Goal: Task Accomplishment & Management: Manage account settings

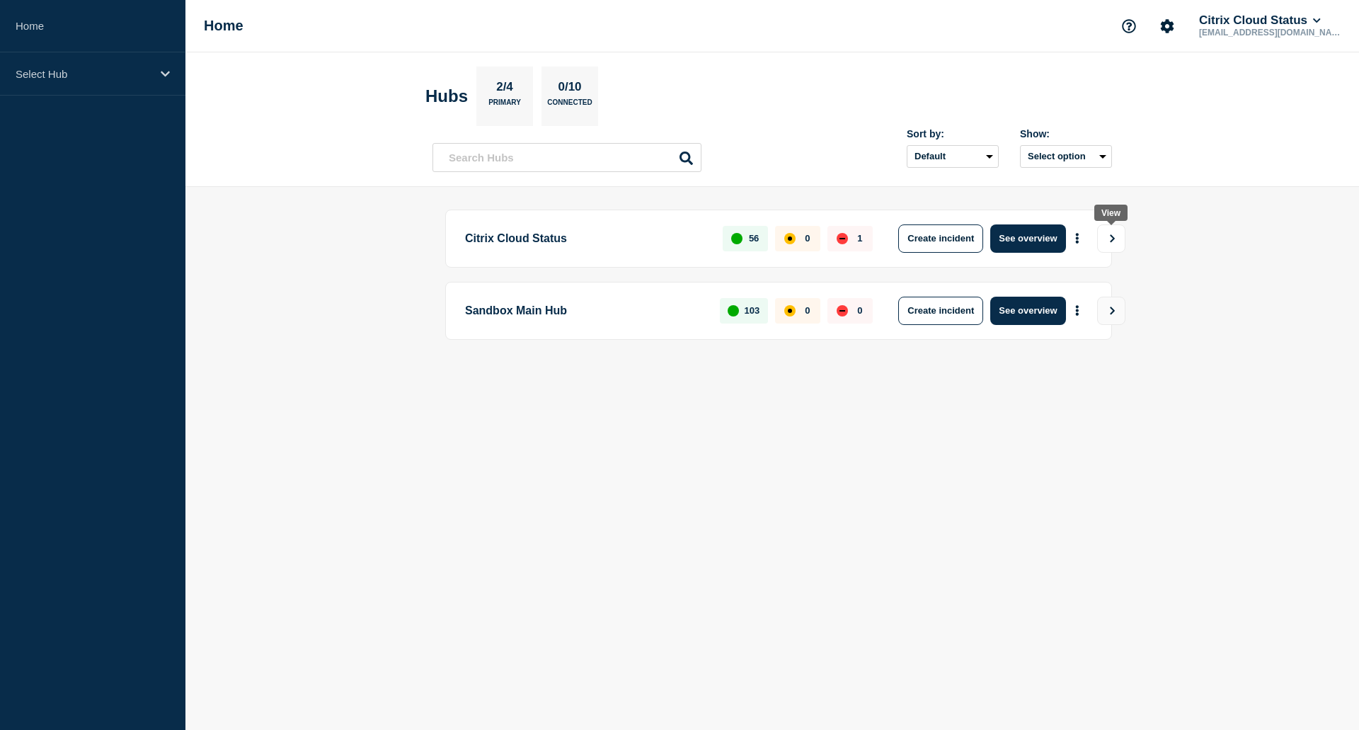
click at [1113, 236] on icon "View" at bounding box center [1112, 238] width 9 height 8
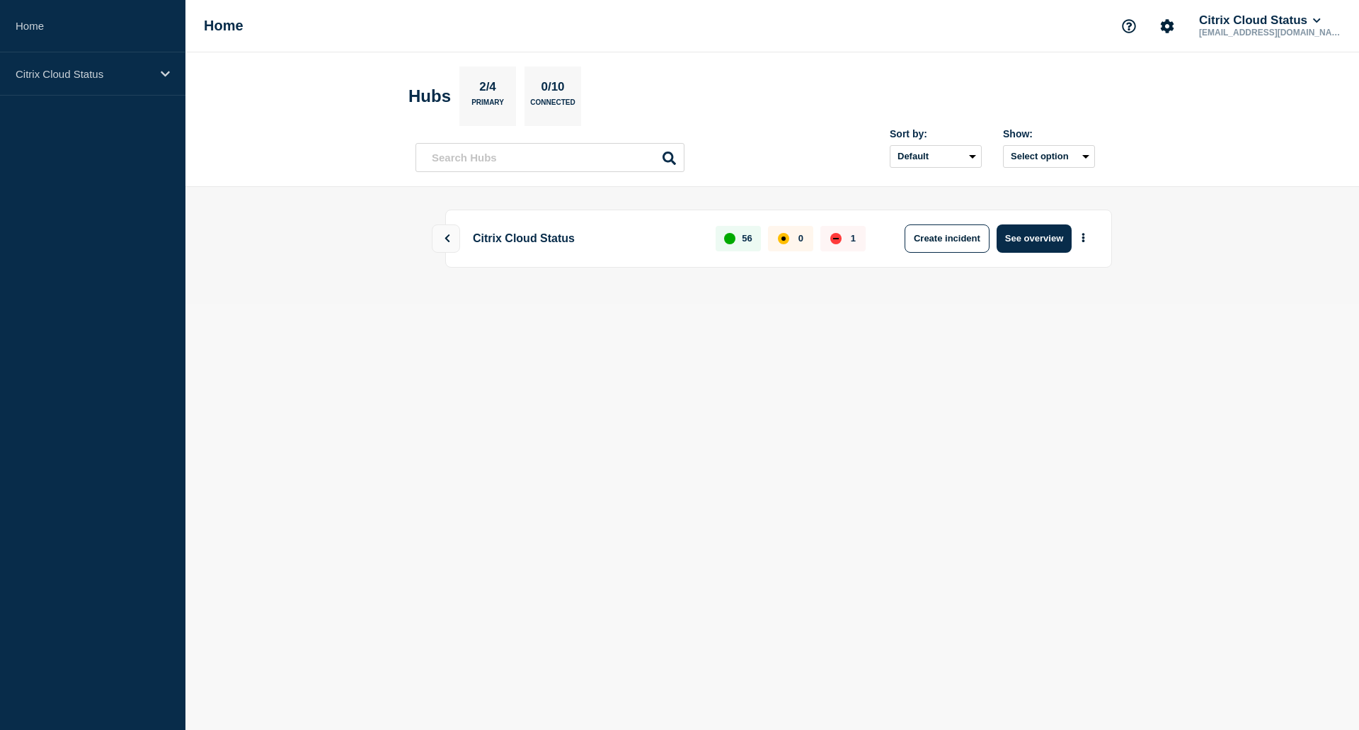
click at [502, 235] on p "Citrix Cloud Status" at bounding box center [583, 238] width 232 height 28
click at [1091, 234] on button "More actions" at bounding box center [1083, 238] width 18 height 25
click at [911, 289] on main "Citrix Cloud Status 56 0 1 Create incident See overview" at bounding box center [771, 245] width 1173 height 117
click at [1042, 236] on button "See overview" at bounding box center [1033, 238] width 75 height 28
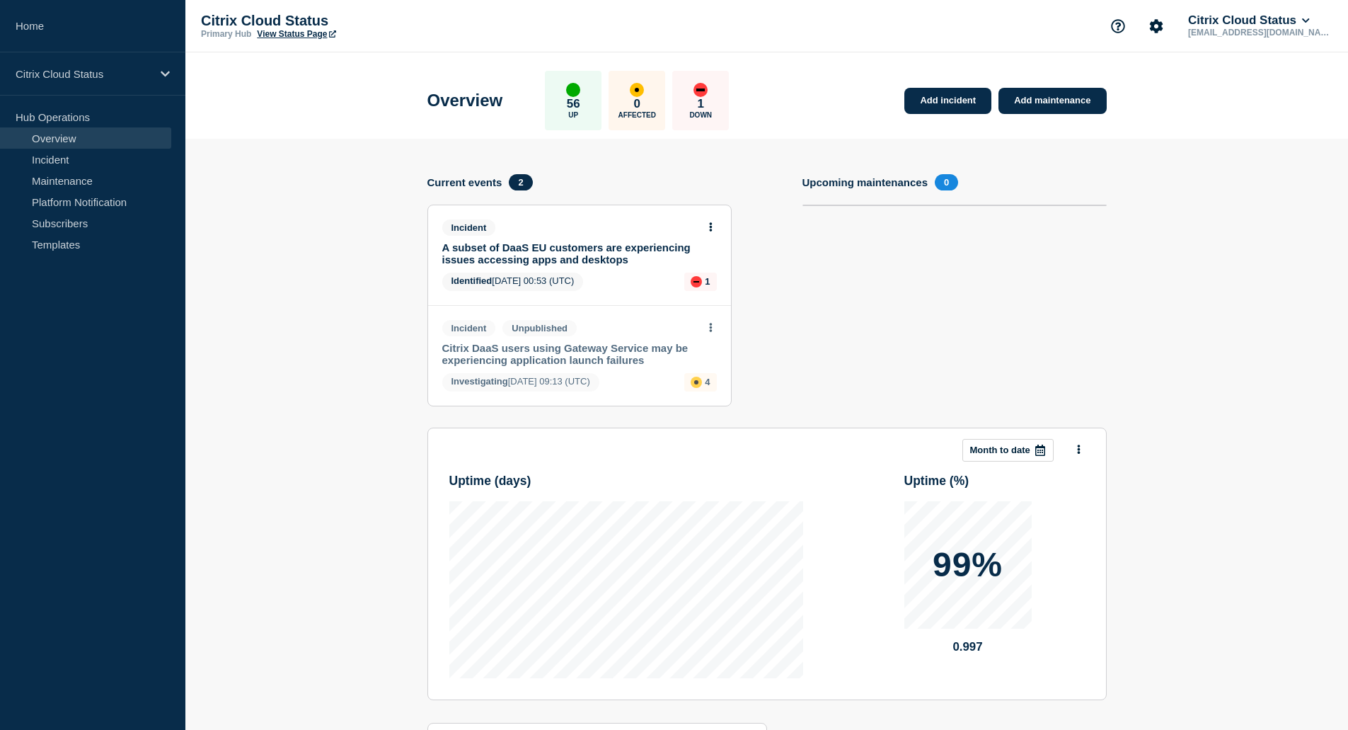
click at [510, 255] on link "A subset of DaaS EU customers are experiencing issues accessing apps and deskto…" at bounding box center [569, 253] width 255 height 24
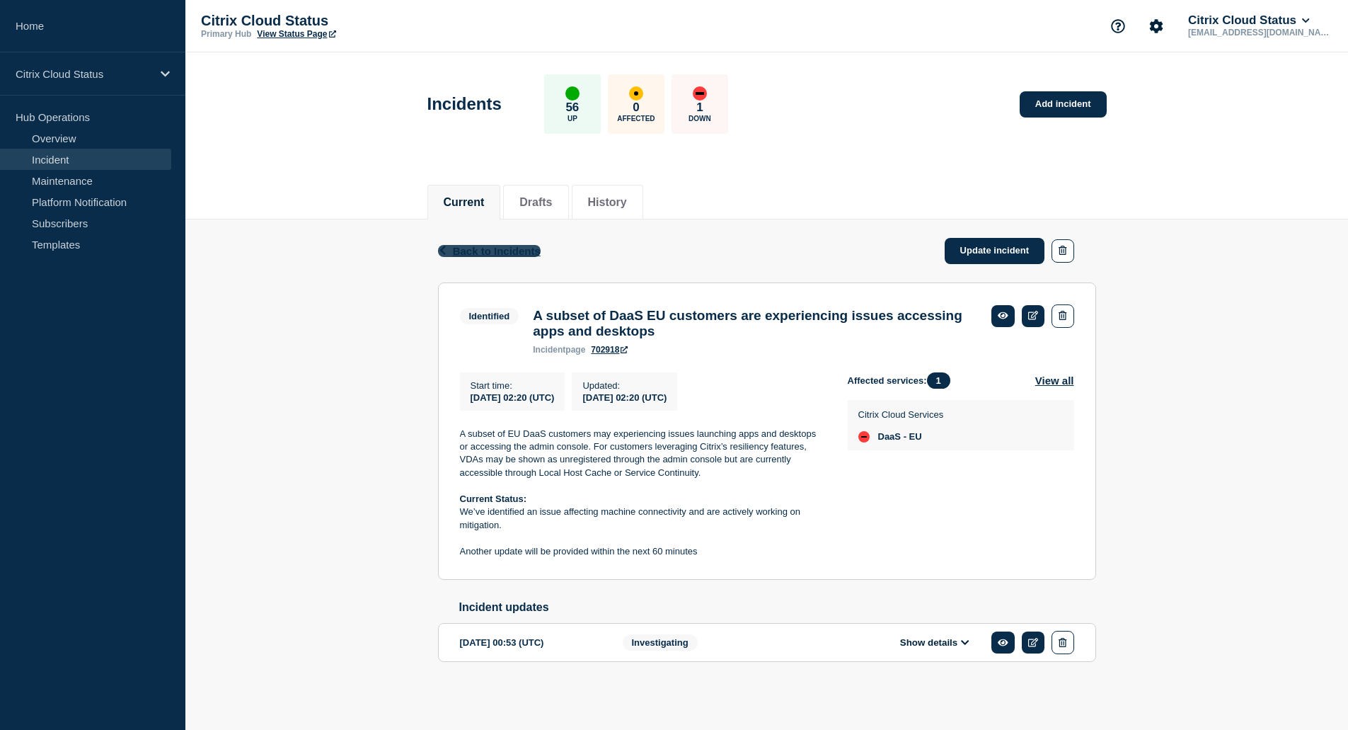
scroll to position [11, 0]
click at [1164, 19] on icon "Account settings" at bounding box center [1156, 25] width 13 height 13
click at [1248, 93] on header "Incidents 56 Up 0 Affected 1 Down Add incident" at bounding box center [766, 111] width 1163 height 118
click at [954, 643] on button "Show details" at bounding box center [935, 642] width 78 height 12
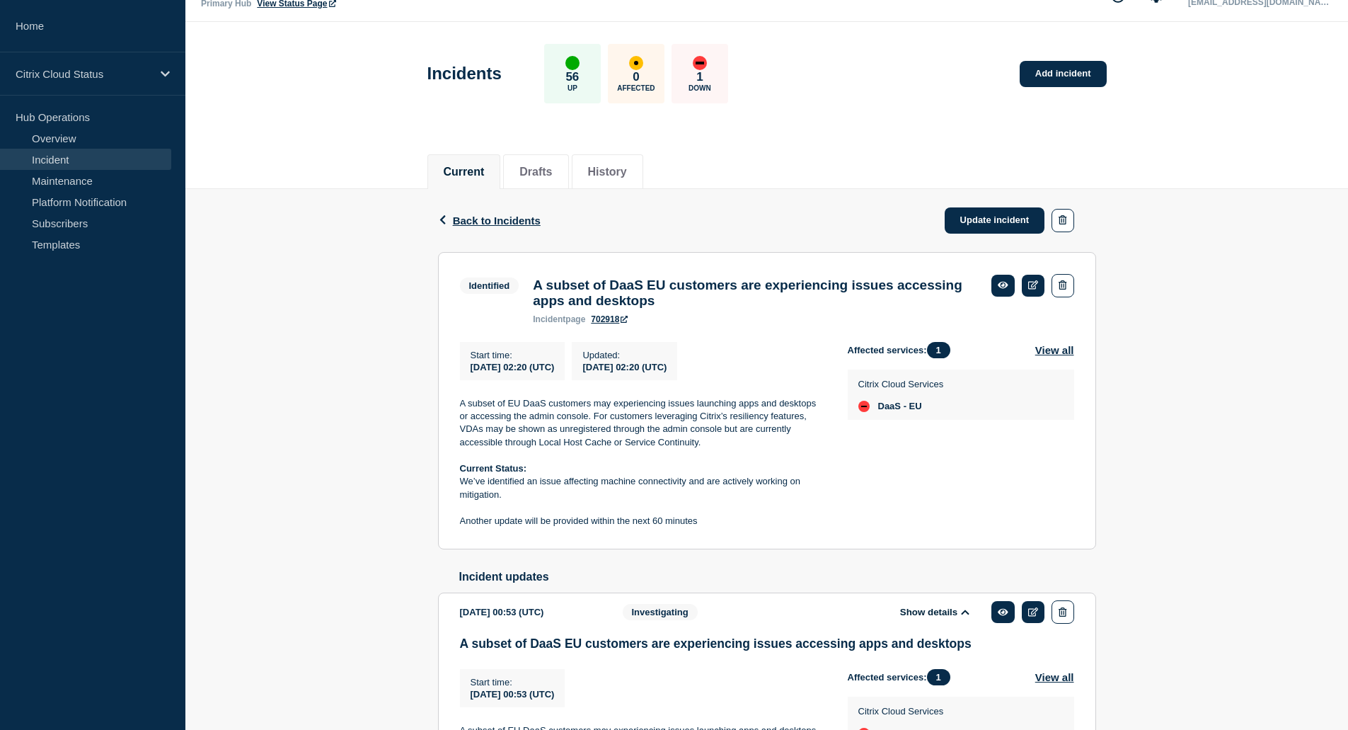
scroll to position [0, 0]
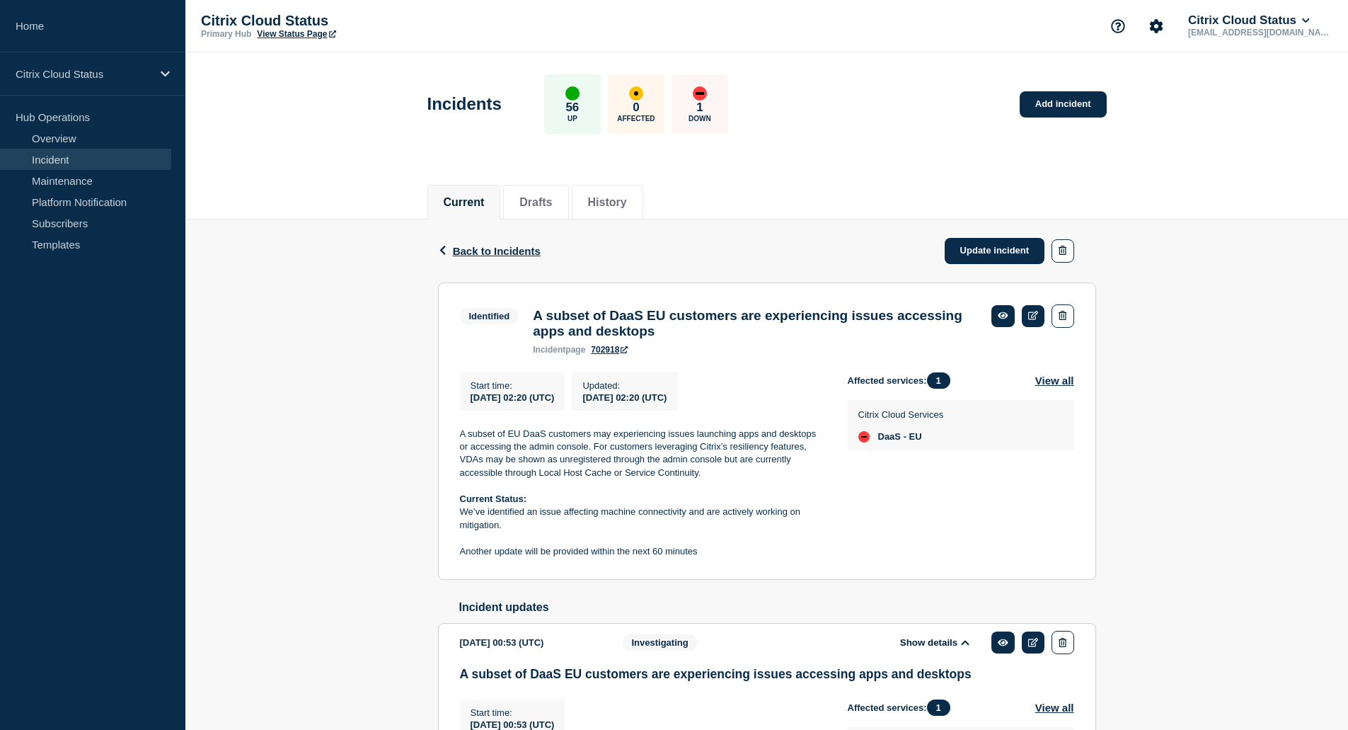
click at [1344, 113] on header "Incidents 56 Up 0 Affected 1 Down Add incident" at bounding box center [766, 111] width 1163 height 118
click at [380, 311] on div "Back Back to Incidents Update incident Identified A subset of DaaS EU customers…" at bounding box center [766, 577] width 1163 height 716
click at [970, 249] on link "Update incident" at bounding box center [995, 251] width 100 height 26
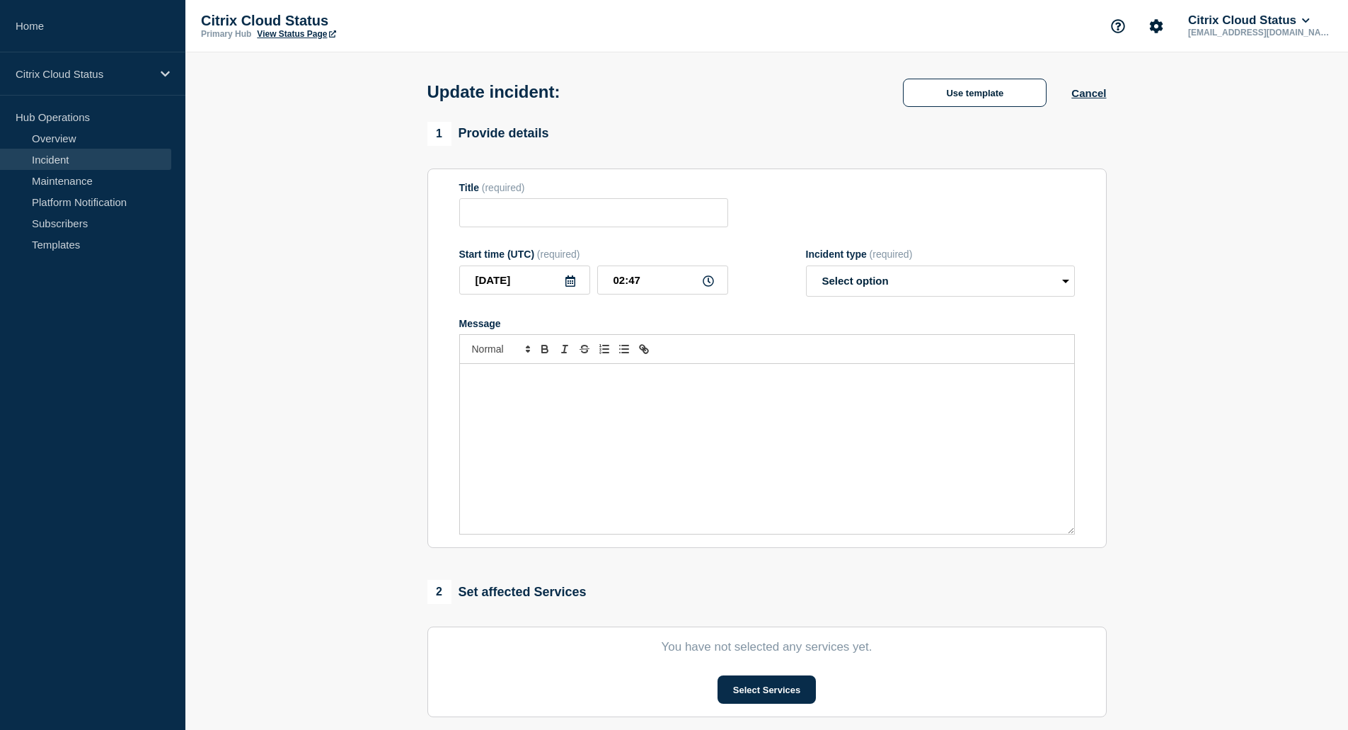
type input "A subset of DaaS EU customers are experiencing issues accessing apps and deskto…"
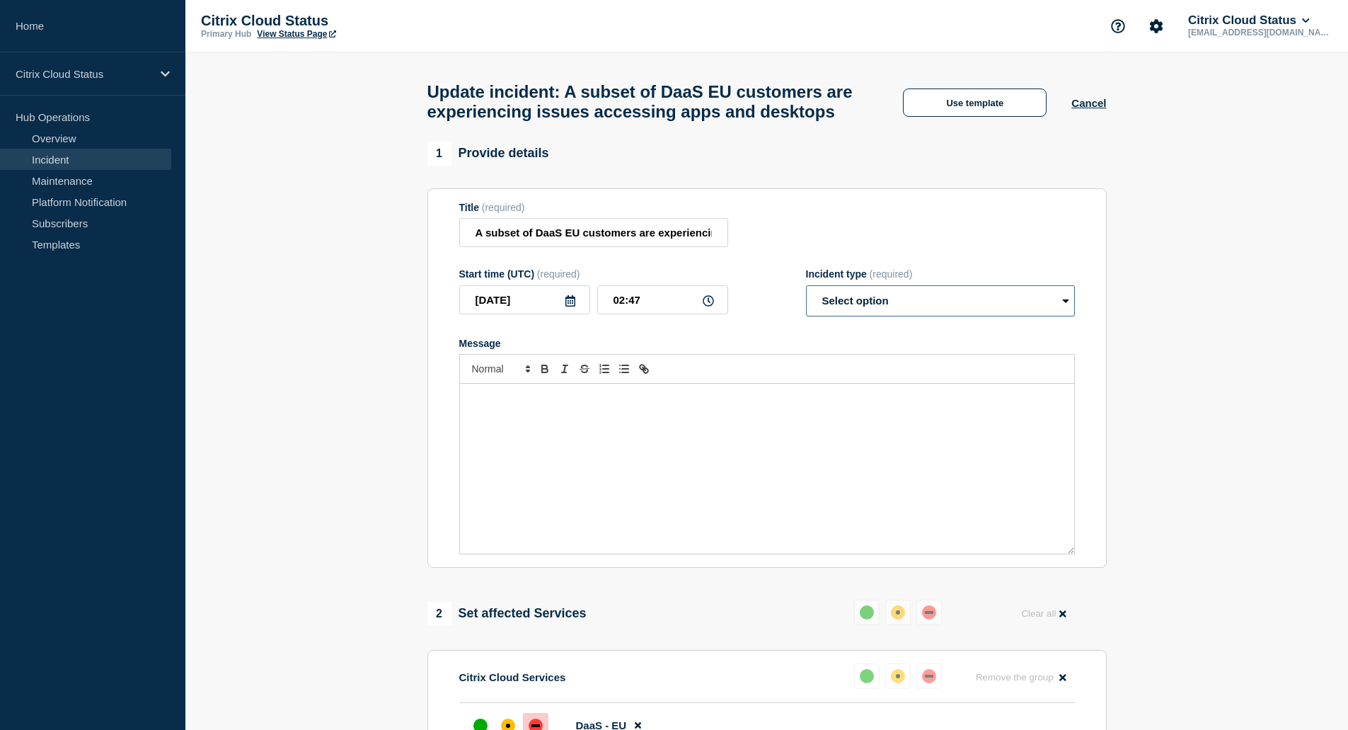
click at [1006, 316] on select "Select option Investigating Identified Monitoring Resolved" at bounding box center [940, 300] width 269 height 31
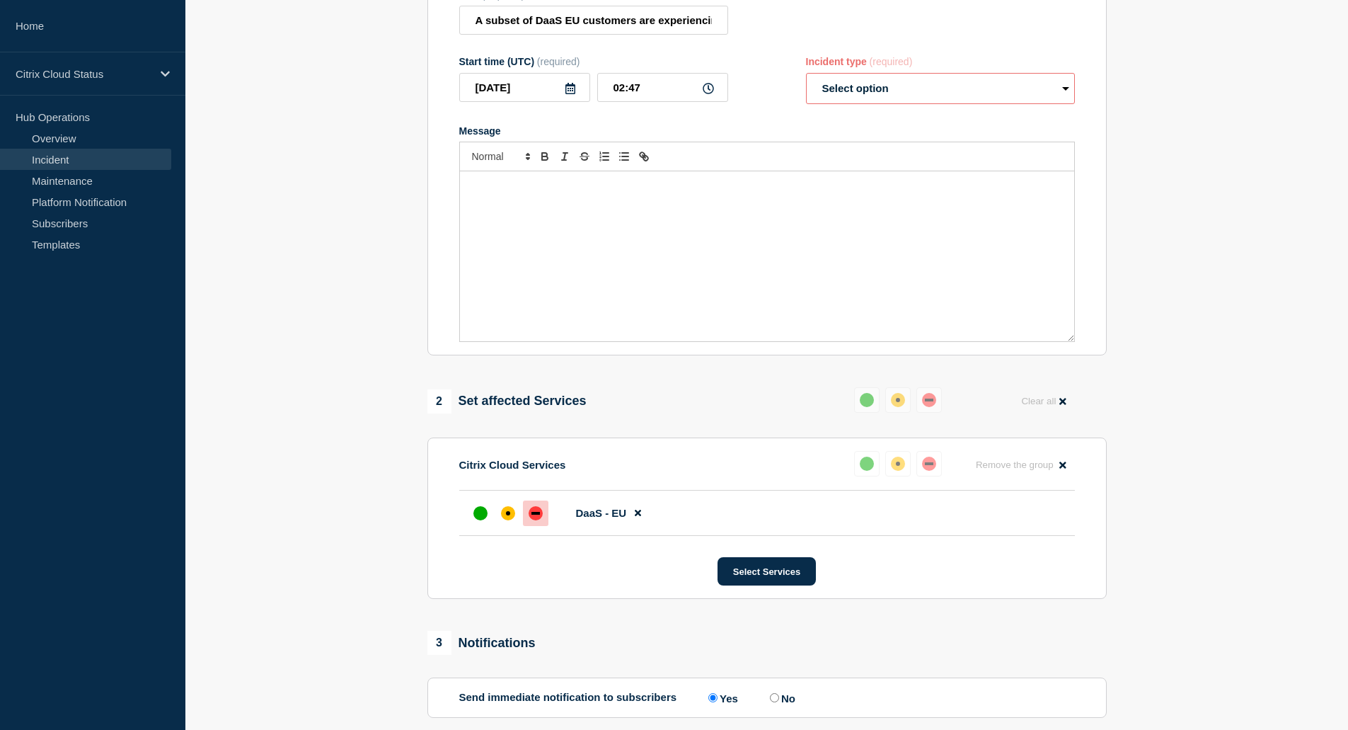
click at [708, 415] on div "2 Set affected Services Reset Clear all" at bounding box center [766, 401] width 679 height 28
click at [779, 585] on button "Select Services" at bounding box center [767, 571] width 98 height 28
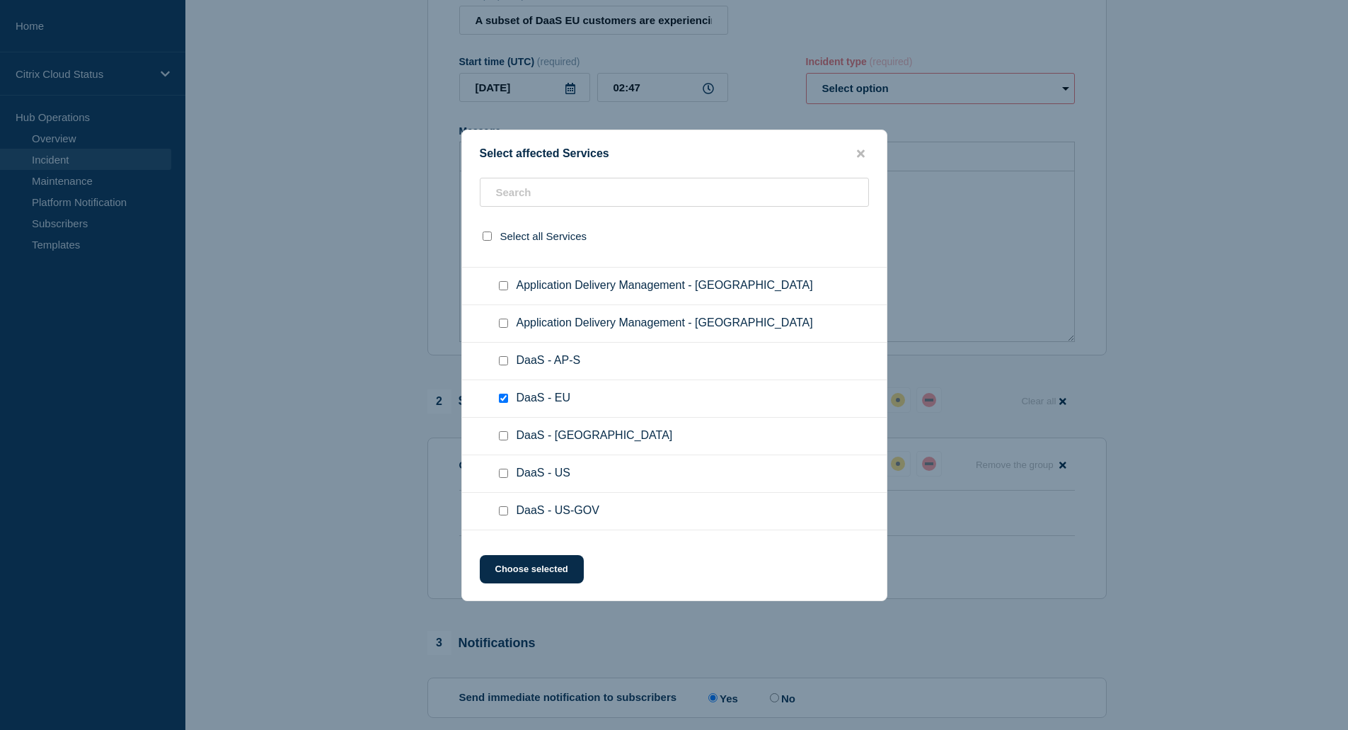
scroll to position [425, 0]
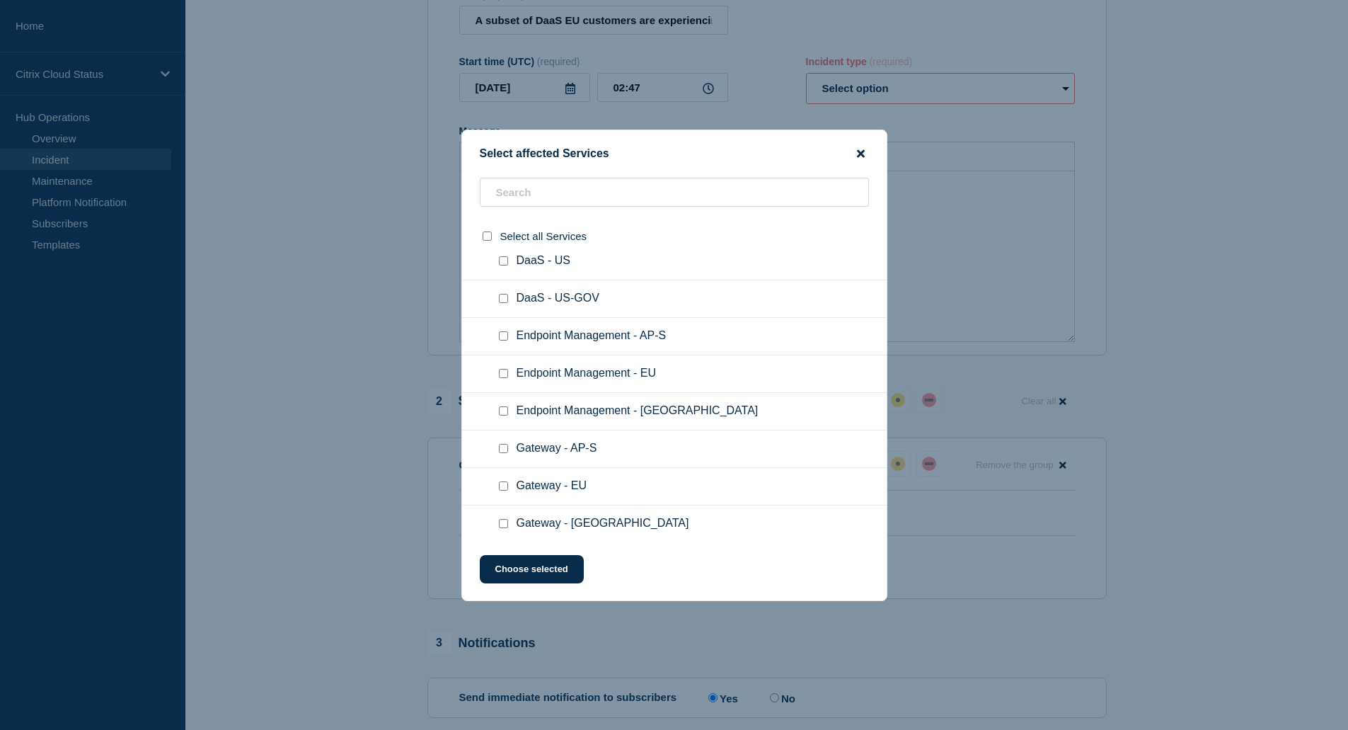
click at [860, 149] on icon "close button" at bounding box center [861, 153] width 8 height 11
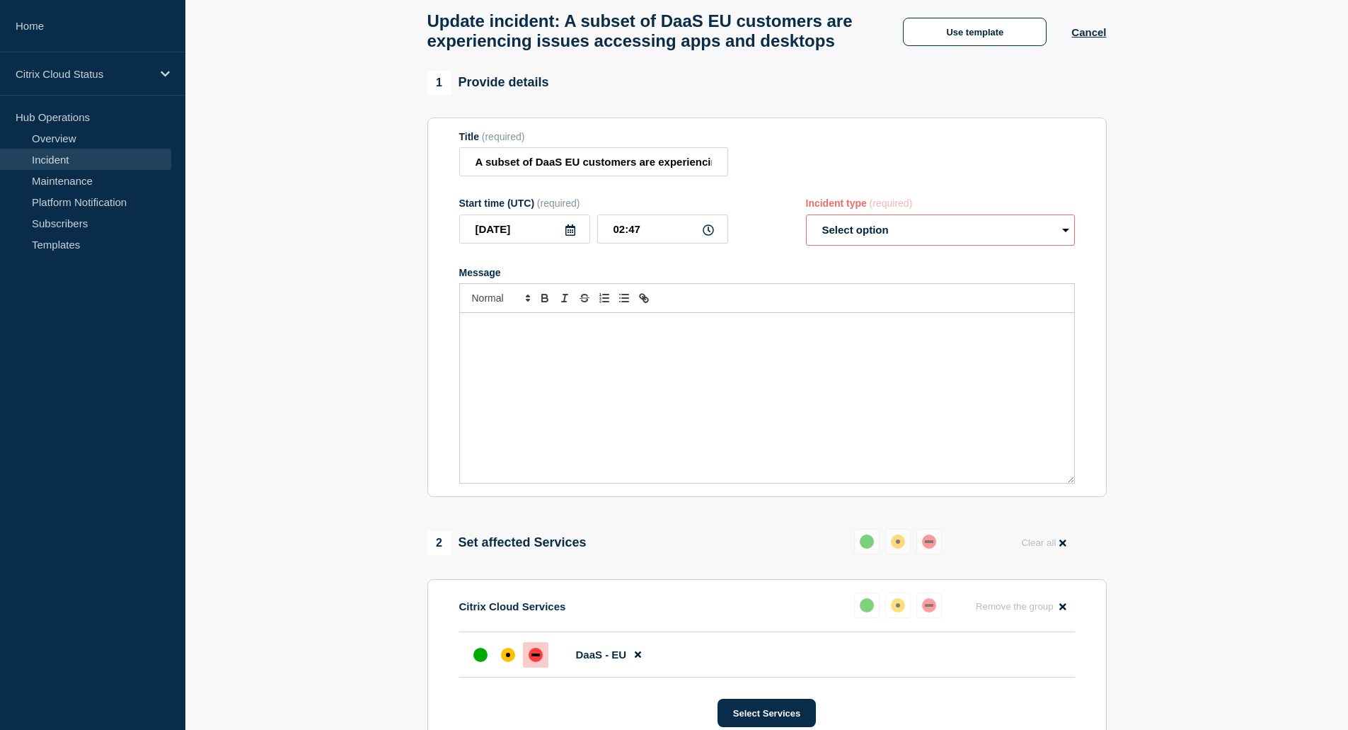
scroll to position [0, 0]
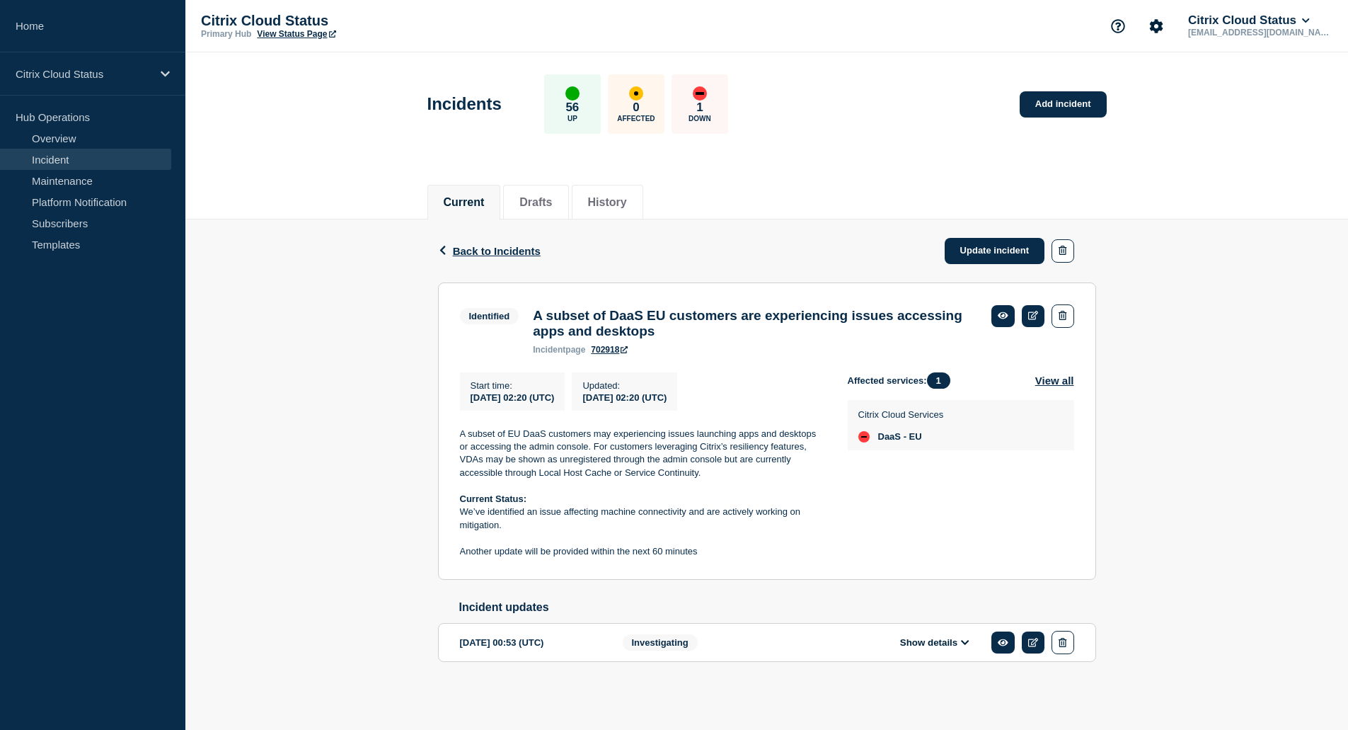
scroll to position [11, 0]
click at [1127, 531] on div "Back Back to Incidents Update incident Identified A subset of DaaS EU customers…" at bounding box center [766, 463] width 1163 height 488
click at [585, 471] on p "A subset of EU DaaS customers may experiencing issues launching apps and deskto…" at bounding box center [642, 453] width 365 height 52
click at [500, 245] on span "Back to Incidents" at bounding box center [497, 251] width 88 height 12
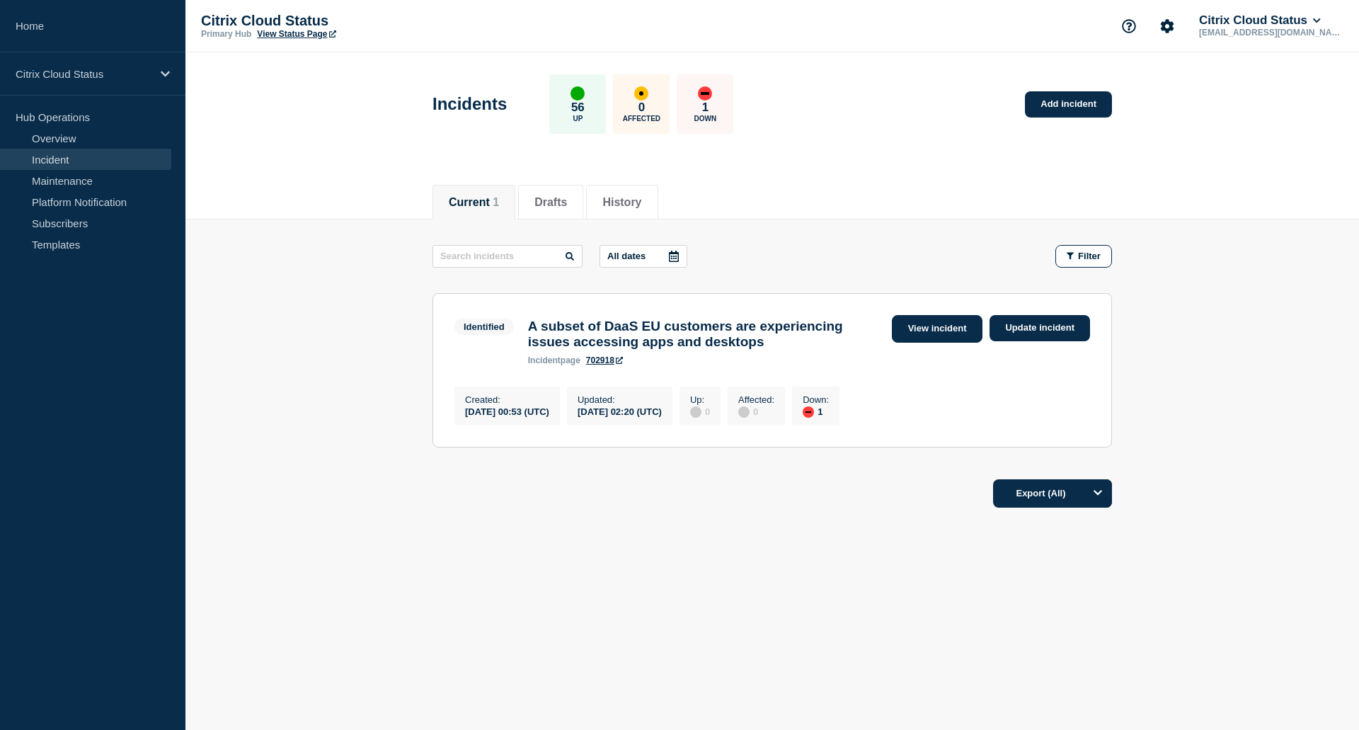
click at [923, 332] on link "View incident" at bounding box center [937, 329] width 91 height 28
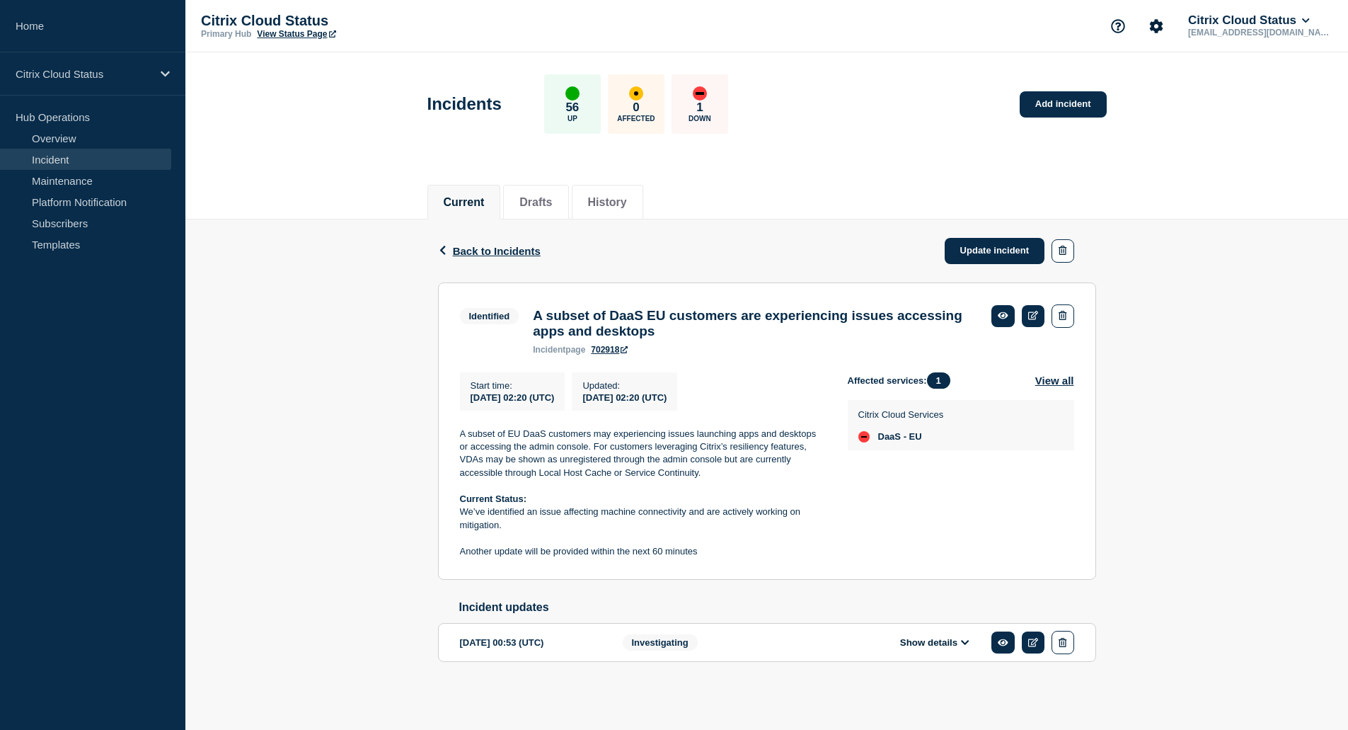
scroll to position [11, 0]
click at [955, 644] on button "Show details" at bounding box center [935, 642] width 78 height 12
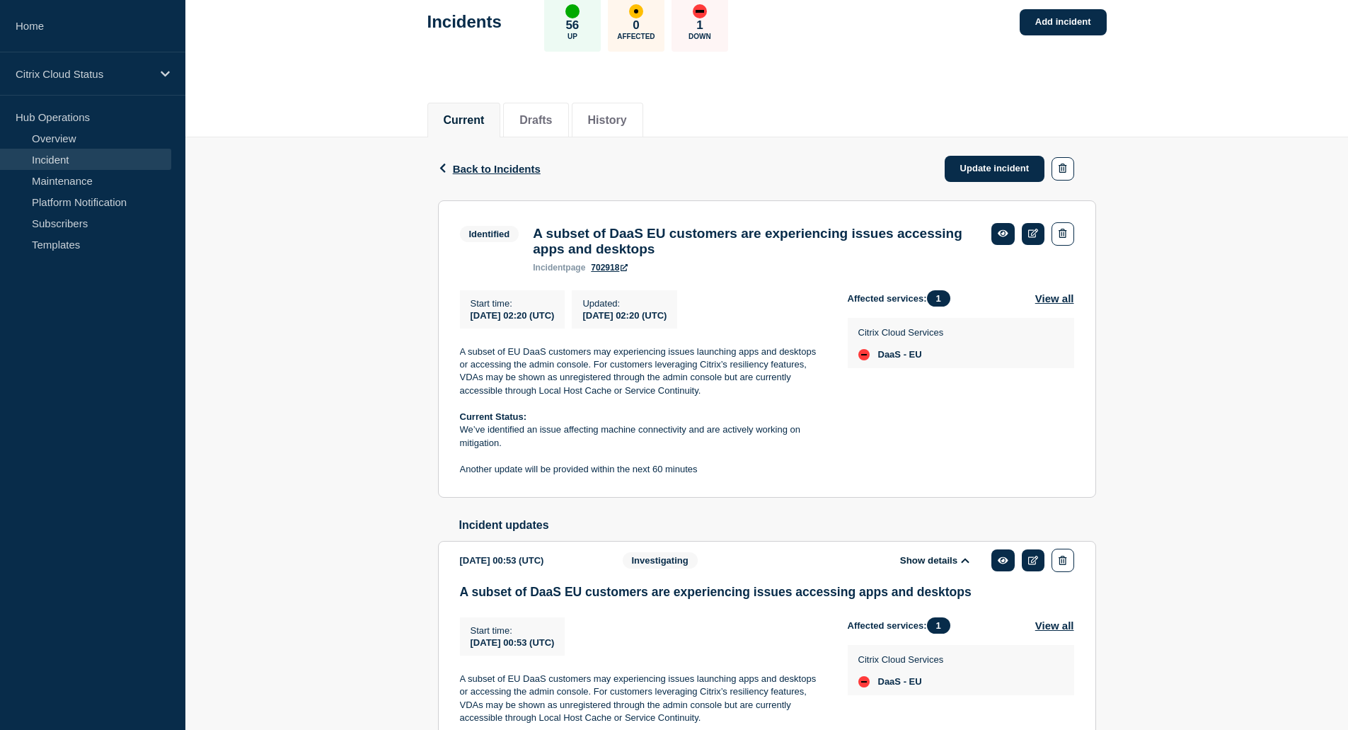
scroll to position [0, 0]
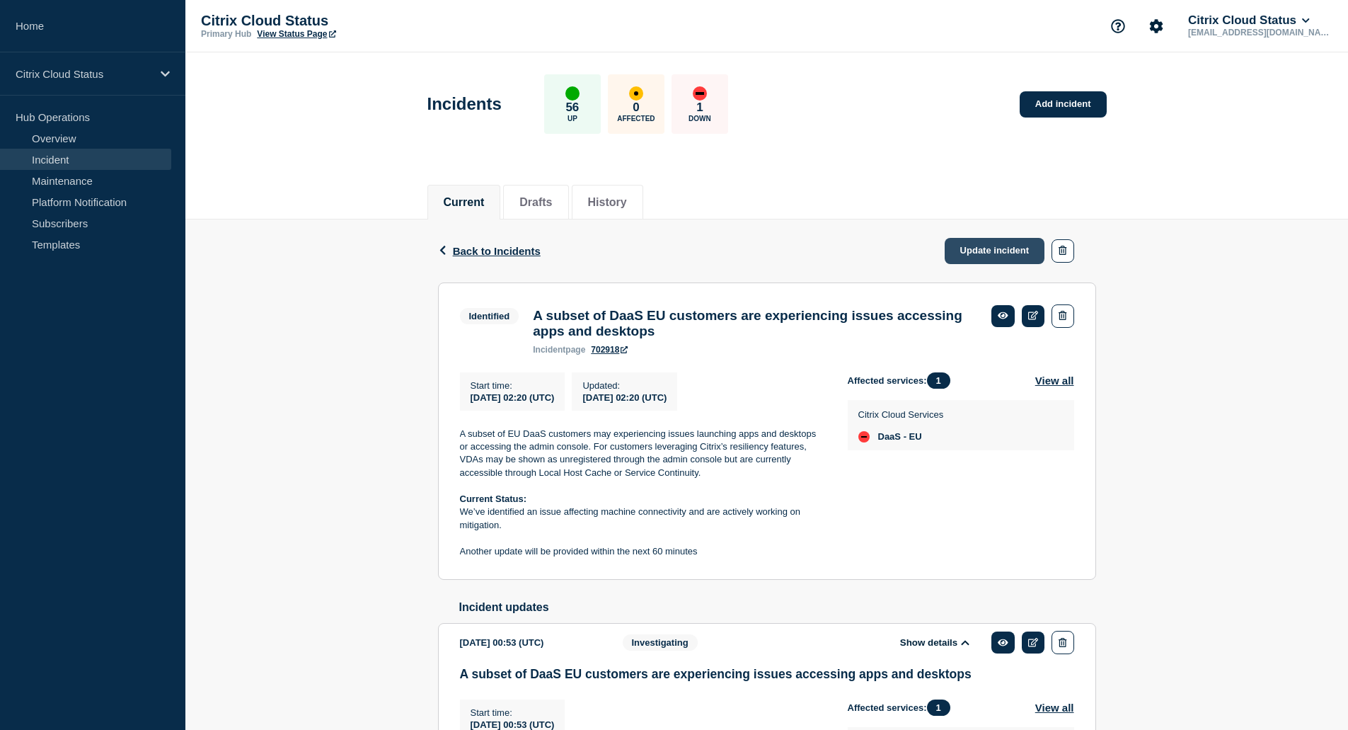
click at [986, 251] on link "Update incident" at bounding box center [995, 251] width 100 height 26
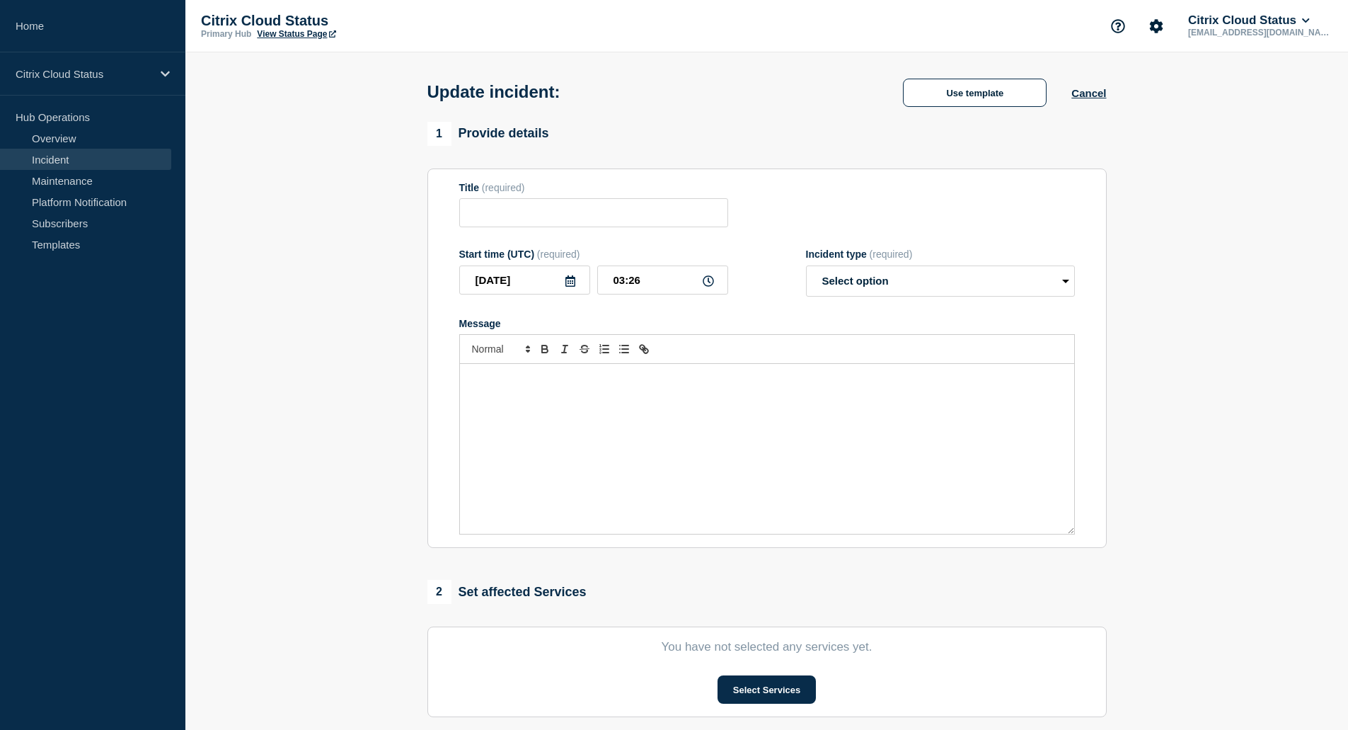
type input "A subset of DaaS EU customers are experiencing issues accessing apps and deskto…"
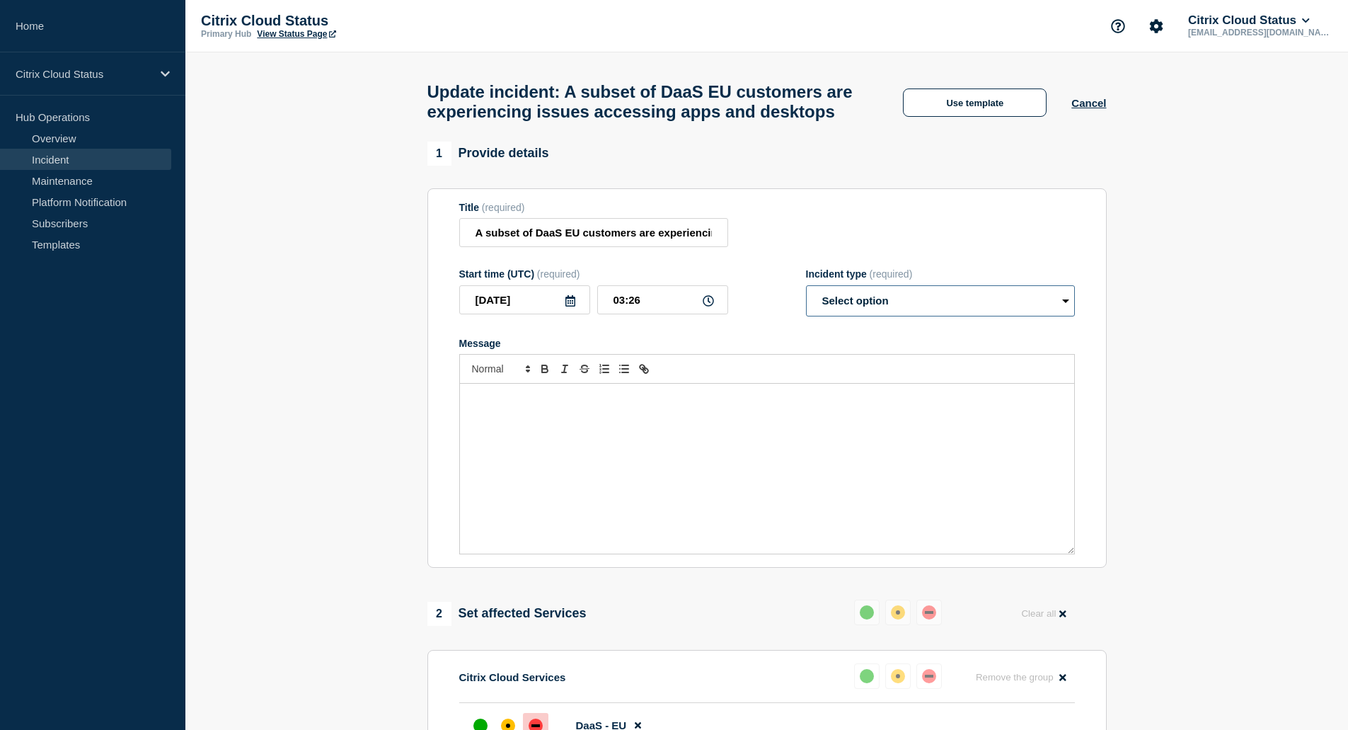
click at [917, 316] on select "Select option Investigating Identified Monitoring Resolved" at bounding box center [940, 300] width 269 height 31
click at [905, 218] on div "1 Provide details Title (required) A subset of DaaS EU customers are experienci…" at bounding box center [766, 355] width 679 height 427
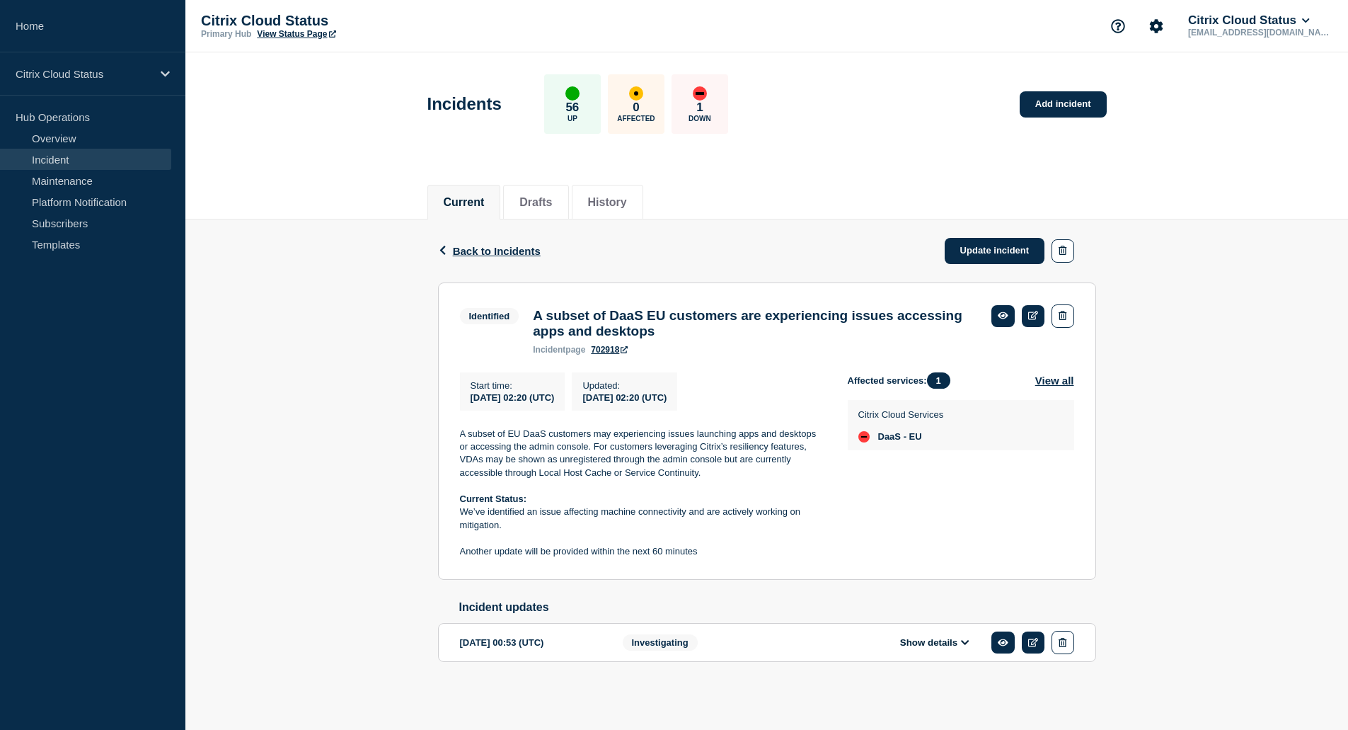
click at [929, 648] on button "Show details" at bounding box center [935, 642] width 78 height 12
